Goal: Go to known website: Go to known website

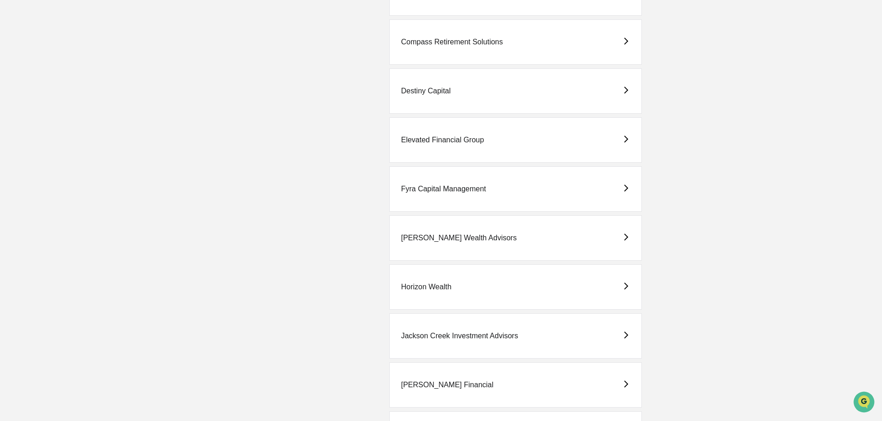
scroll to position [430, 0]
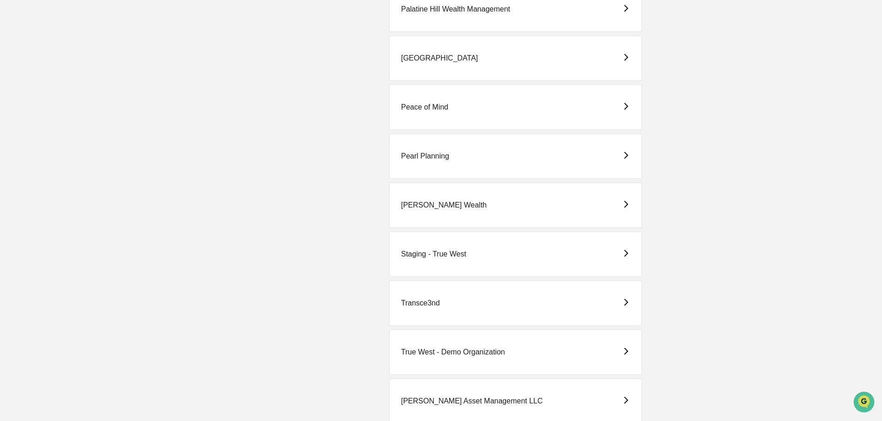
scroll to position [1215, 0]
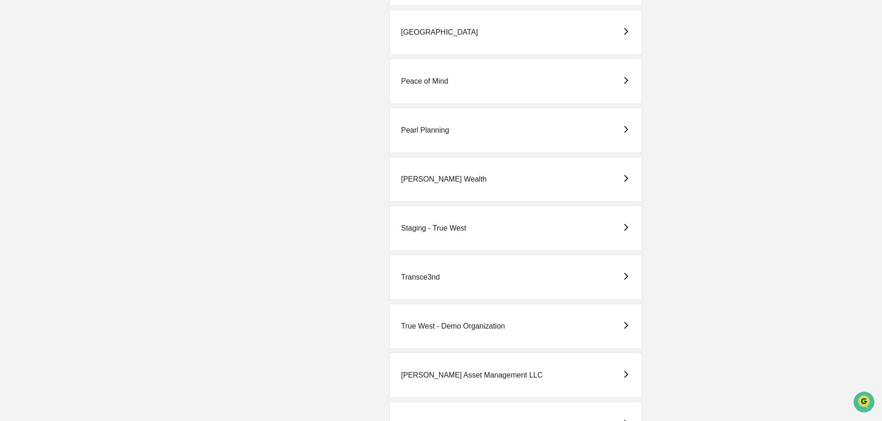
click at [418, 277] on div "Transce3nd" at bounding box center [420, 277] width 39 height 8
